Goal: Information Seeking & Learning: Find specific fact

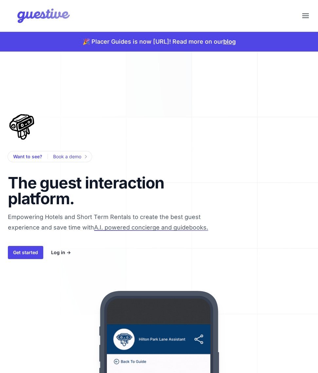
click at [299, 16] on button "Menu" at bounding box center [306, 16] width 14 height 14
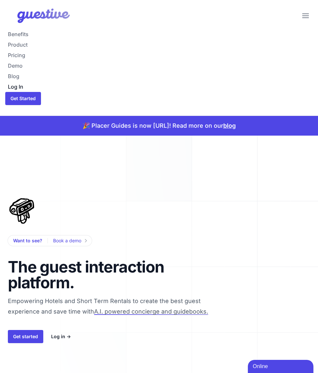
click at [18, 85] on link "Log In" at bounding box center [159, 86] width 308 height 11
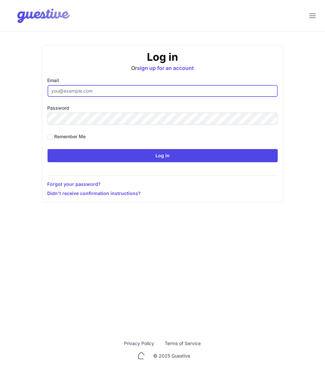
type input "ben@aplacelikehome.co.uk"
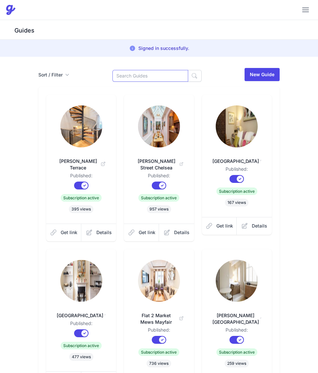
click at [146, 80] on input at bounding box center [151, 76] width 76 height 12
click at [164, 76] on input "150" at bounding box center [151, 76] width 76 height 12
type input "150"
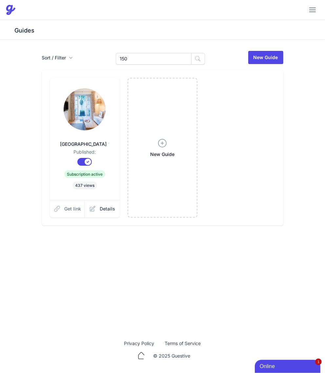
click at [70, 212] on span "Get link" at bounding box center [72, 209] width 17 height 7
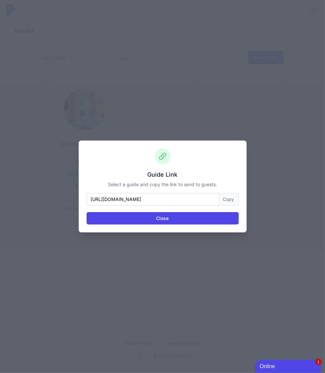
click at [228, 198] on button "Copy" at bounding box center [229, 199] width 20 height 12
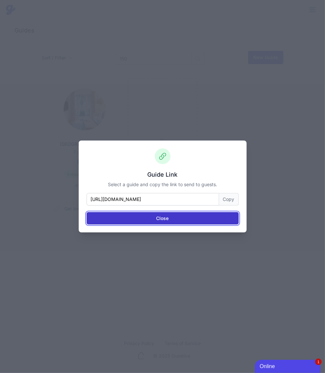
click at [153, 217] on button "Close" at bounding box center [163, 218] width 152 height 12
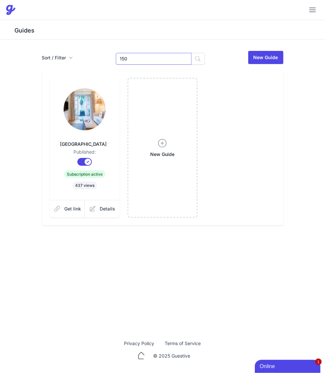
click at [166, 61] on input "150" at bounding box center [154, 59] width 76 height 12
type input "Dray"
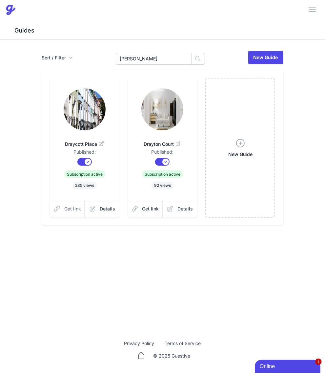
click at [68, 211] on span "Get link" at bounding box center [72, 209] width 17 height 7
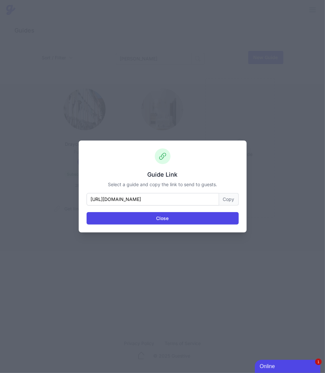
click at [228, 200] on button "Copy" at bounding box center [229, 199] width 20 height 12
click at [185, 301] on div "Guide Link Select a guide and copy the link to send to guests. https://www.plac…" at bounding box center [162, 186] width 325 height 373
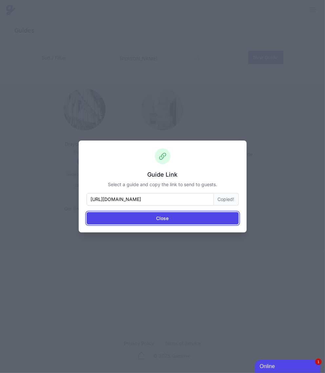
click at [175, 217] on button "Close" at bounding box center [163, 218] width 152 height 12
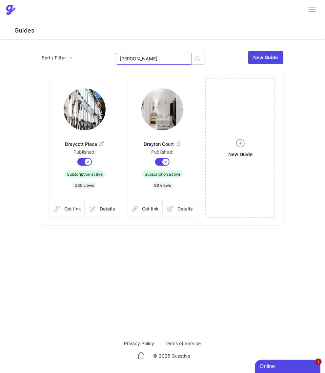
click at [141, 59] on input "Dray" at bounding box center [154, 59] width 76 height 12
type input "[PERSON_NAME]"
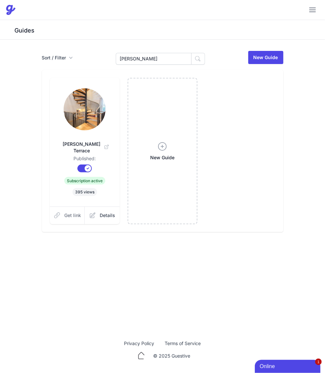
click at [63, 212] on link "Get link" at bounding box center [67, 216] width 35 height 18
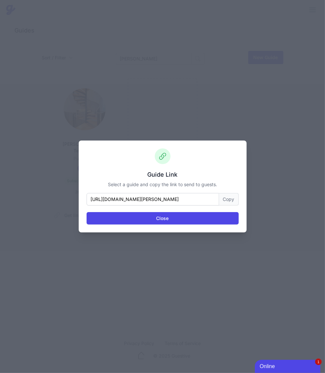
click at [234, 194] on button "Copy" at bounding box center [229, 199] width 20 height 12
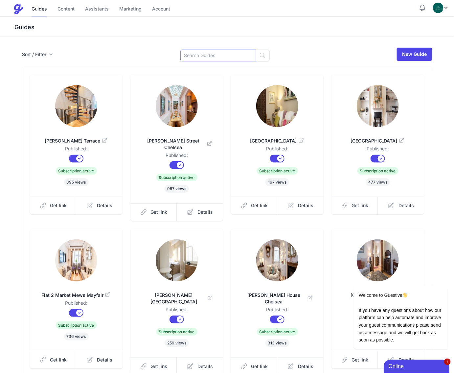
click at [215, 55] on input at bounding box center [218, 56] width 76 height 12
type input "Godf"
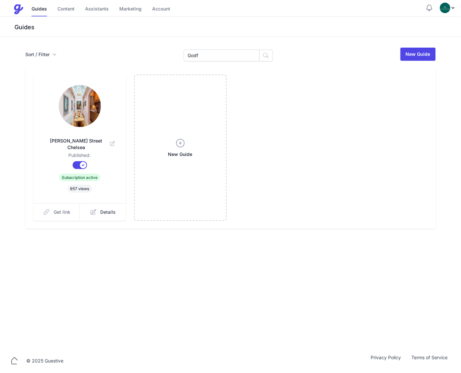
click at [66, 203] on link "Get link" at bounding box center [56, 212] width 47 height 18
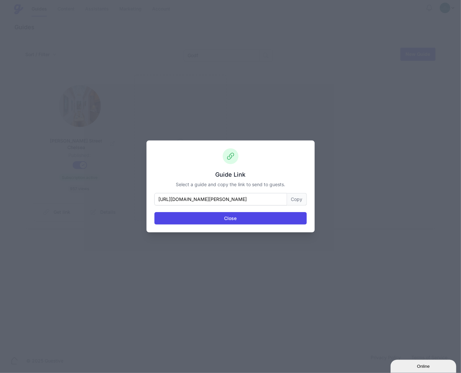
click at [295, 194] on button "Copy" at bounding box center [297, 199] width 20 height 12
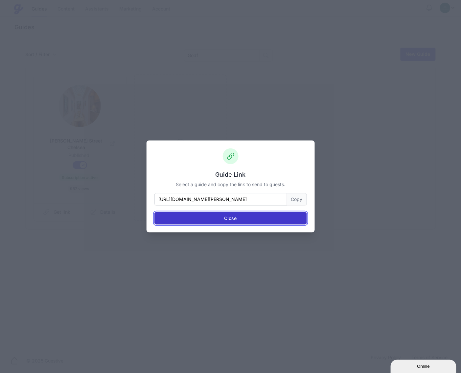
click at [247, 218] on button "Close" at bounding box center [230, 218] width 152 height 12
